Goal: Find specific page/section: Find specific page/section

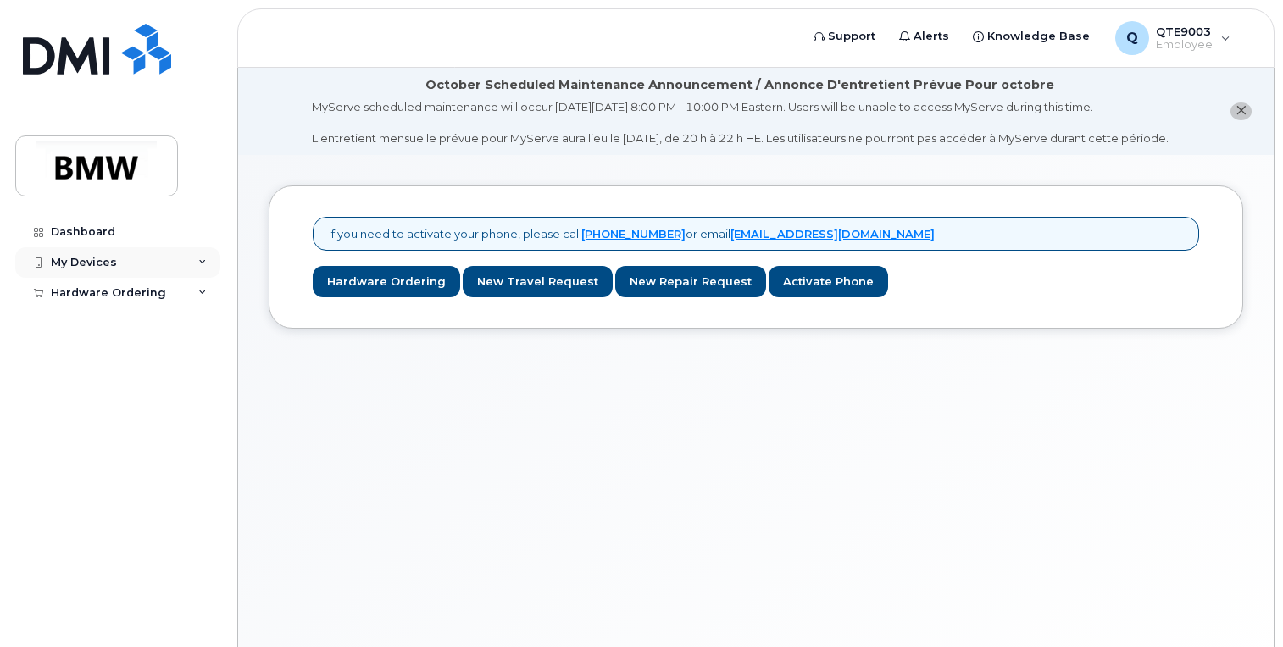
click at [146, 259] on div "My Devices" at bounding box center [117, 262] width 205 height 30
click at [204, 262] on icon at bounding box center [202, 262] width 8 height 8
click at [95, 234] on div "Dashboard" at bounding box center [83, 232] width 64 height 14
